Goal: Transaction & Acquisition: Subscribe to service/newsletter

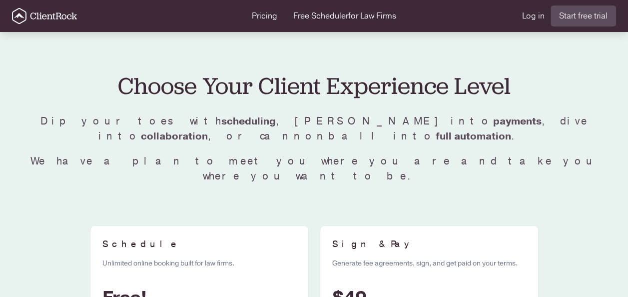
click at [58, 14] on icon "ClientRock Logo" at bounding box center [44, 16] width 65 height 16
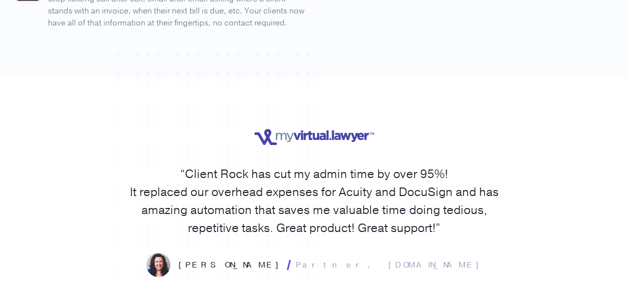
scroll to position [1665, 0]
drag, startPoint x: 412, startPoint y: 217, endPoint x: 349, endPoint y: 217, distance: 62.4
click at [349, 252] on div "Laura O'Bryan Partner, MyVirtual.Lawyer" at bounding box center [314, 264] width 596 height 24
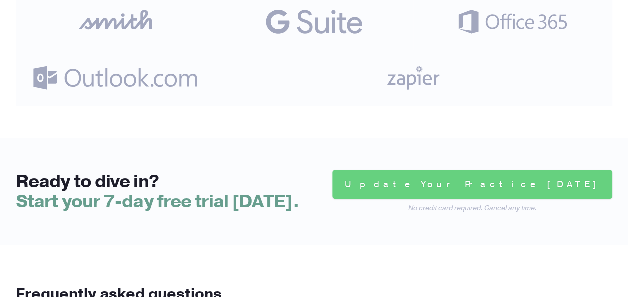
scroll to position [2109, 0]
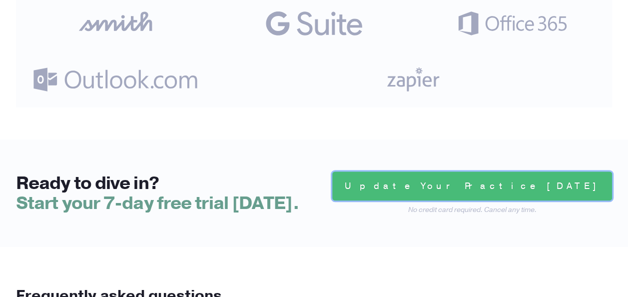
click at [501, 171] on link "Update Your Practice Today" at bounding box center [472, 185] width 280 height 29
click at [519, 171] on link "Update Your Practice Today" at bounding box center [472, 185] width 280 height 29
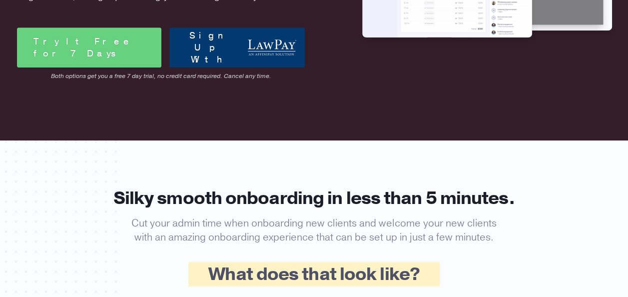
scroll to position [0, 0]
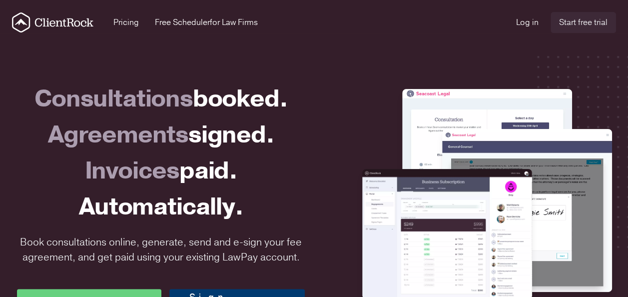
click at [582, 20] on link "Start free trial" at bounding box center [582, 22] width 65 height 21
click at [211, 22] on span "for Law Firms" at bounding box center [234, 22] width 48 height 11
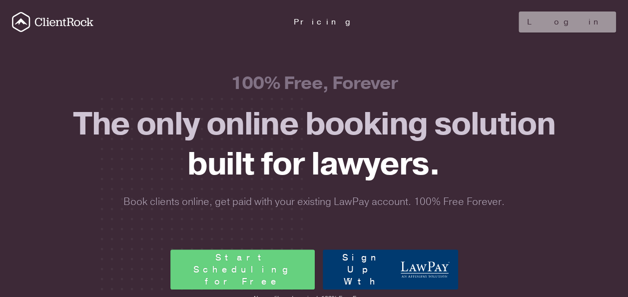
click at [327, 22] on link "Pricing" at bounding box center [324, 21] width 61 height 11
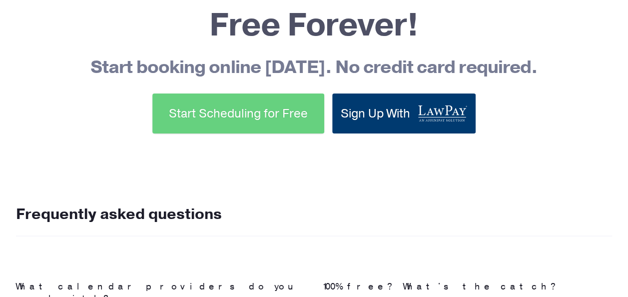
scroll to position [2111, 0]
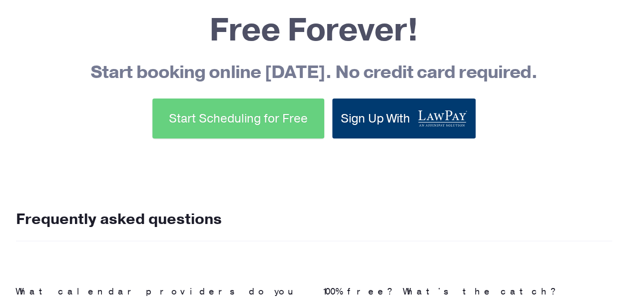
click at [385, 98] on link "Sign Up With" at bounding box center [403, 118] width 143 height 40
